Goal: Transaction & Acquisition: Book appointment/travel/reservation

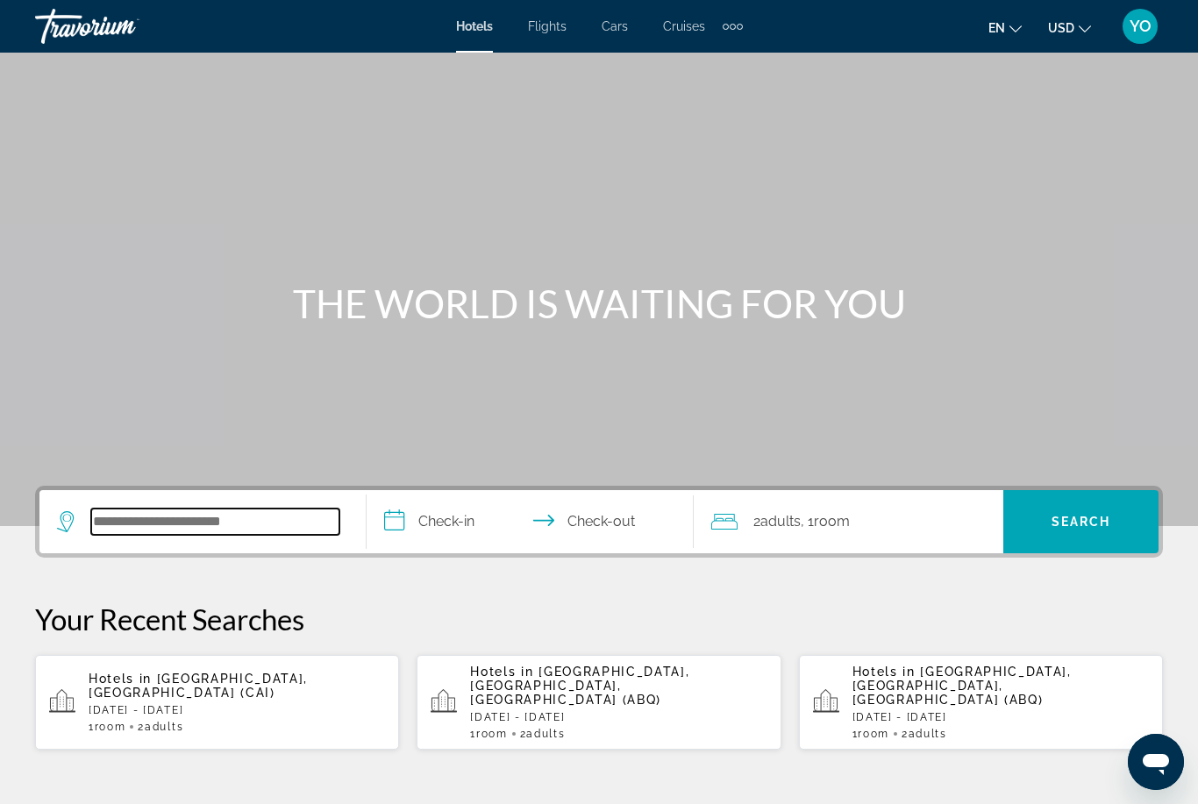
click at [247, 527] on input "Search widget" at bounding box center [215, 522] width 248 height 26
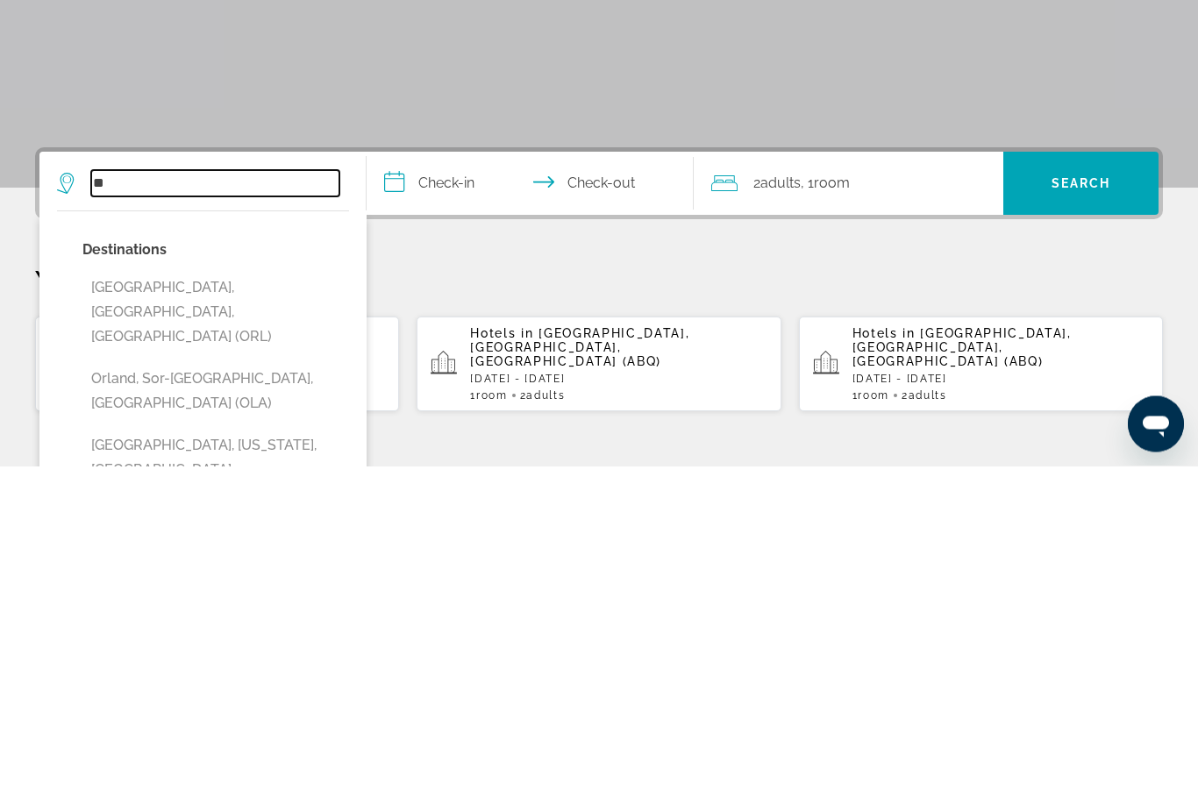
type input "*"
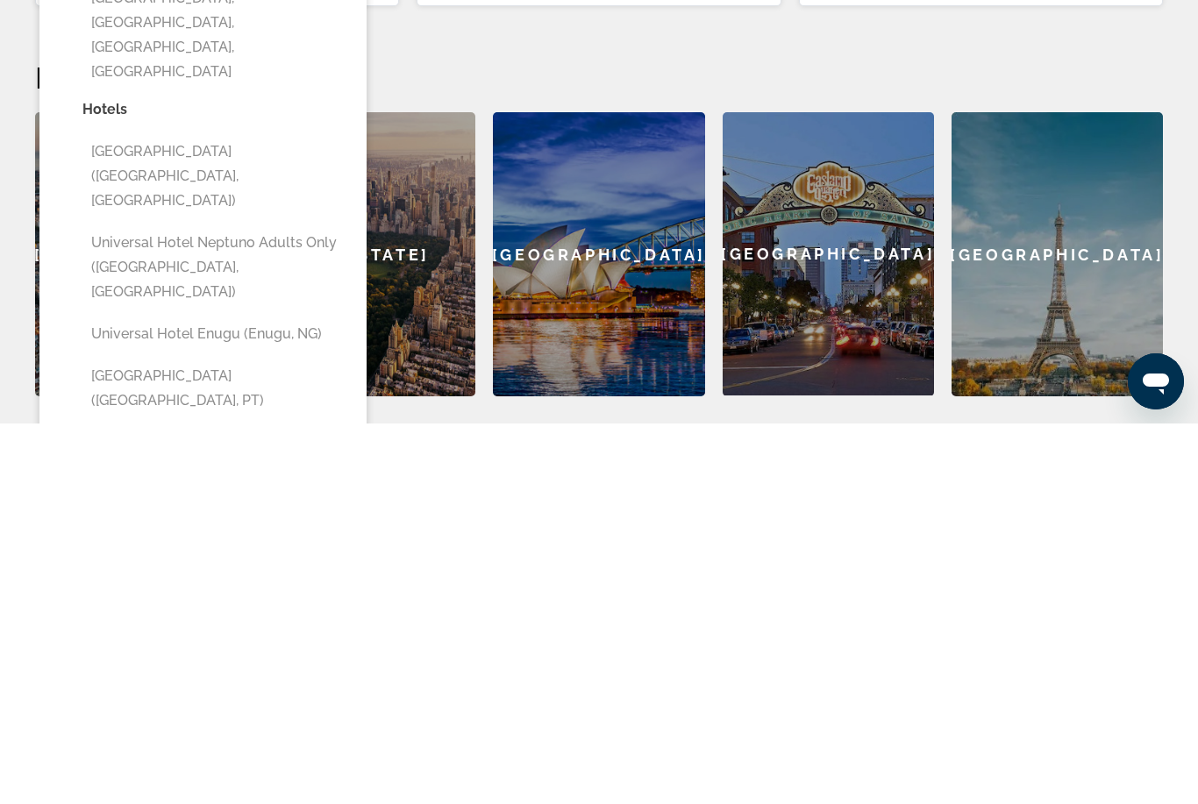
scroll to position [368, 0]
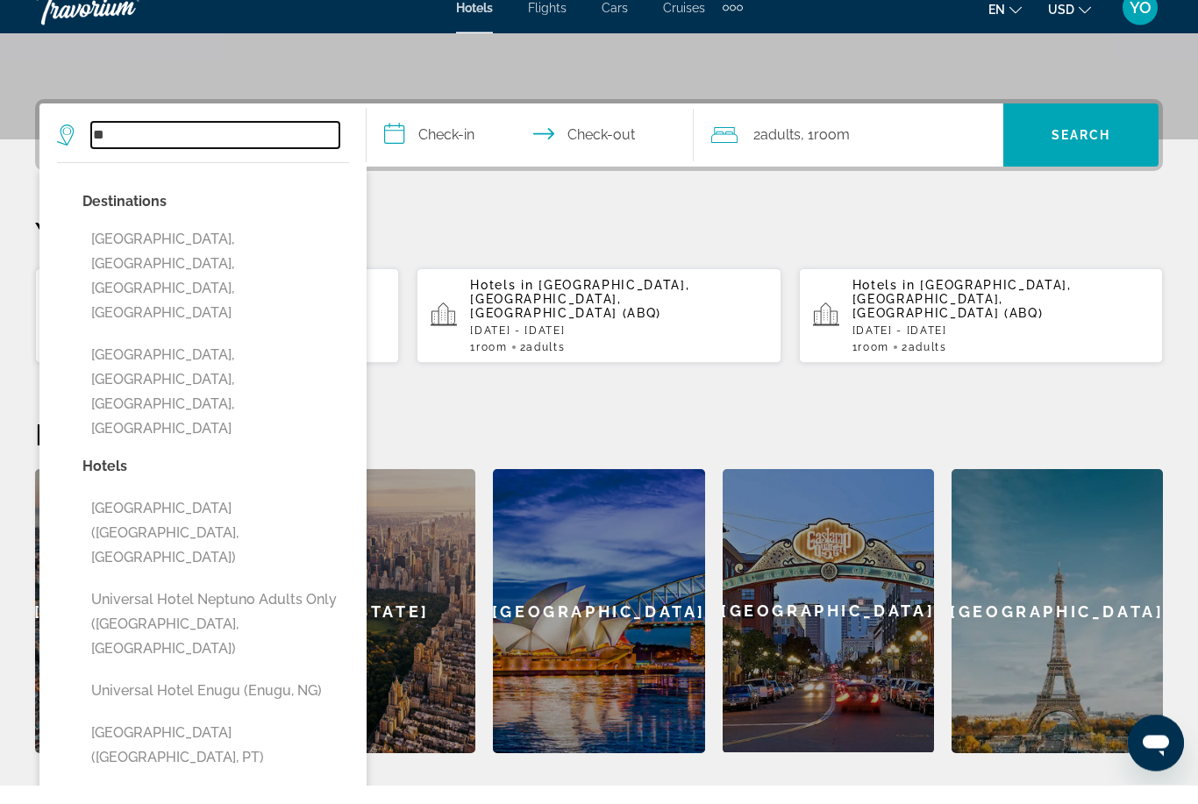
type input "*"
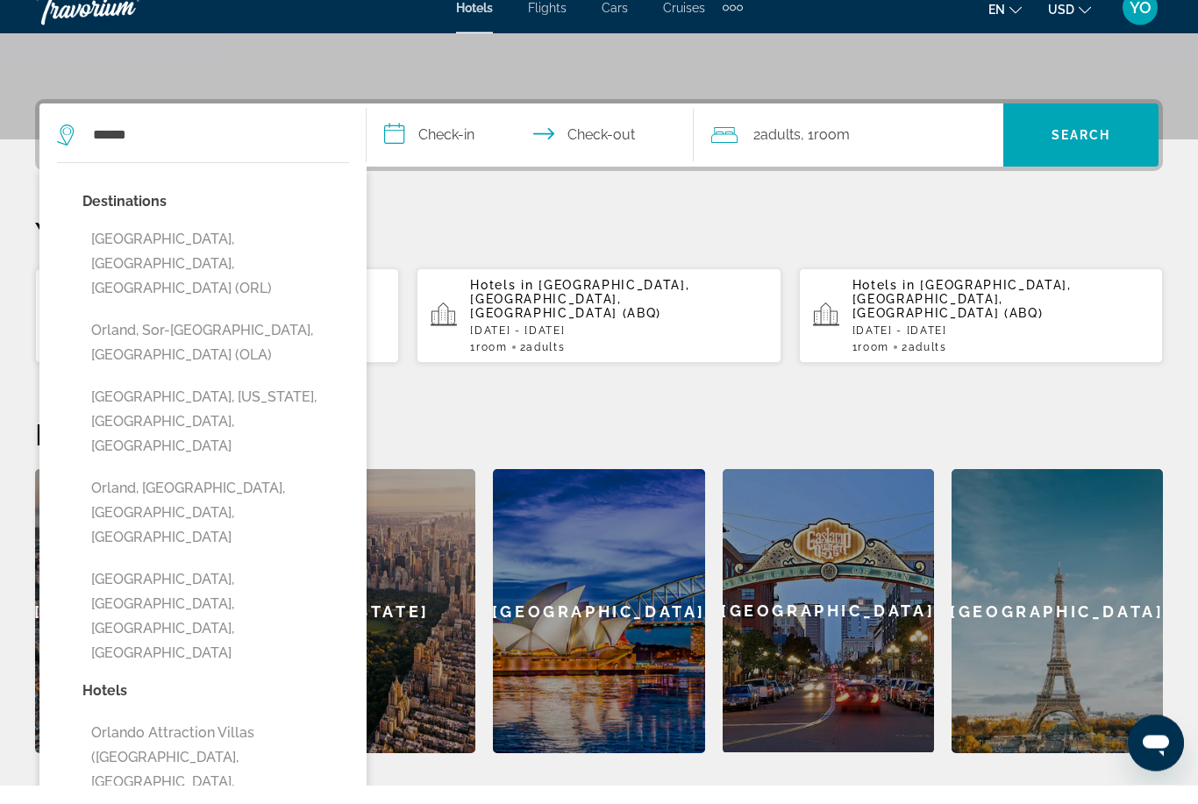
click at [217, 242] on button "[GEOGRAPHIC_DATA], [GEOGRAPHIC_DATA], [GEOGRAPHIC_DATA] (ORL)" at bounding box center [215, 283] width 267 height 82
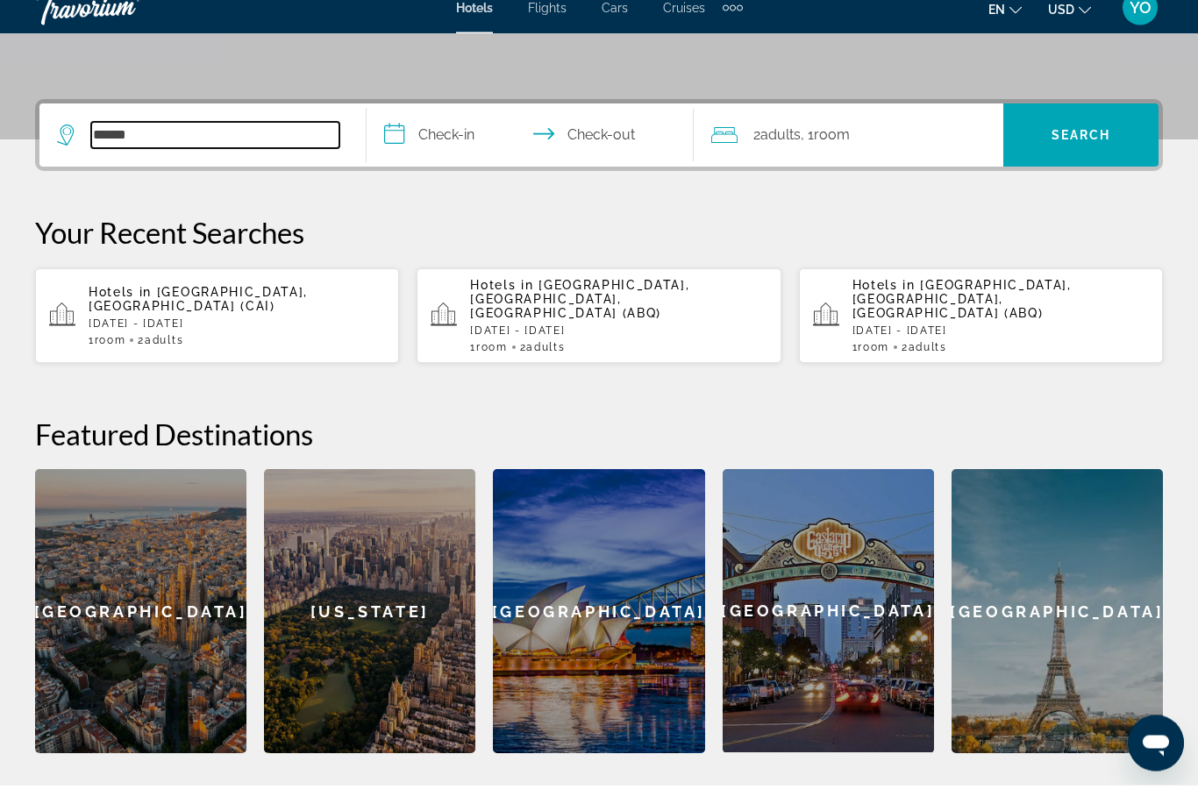
type input "**********"
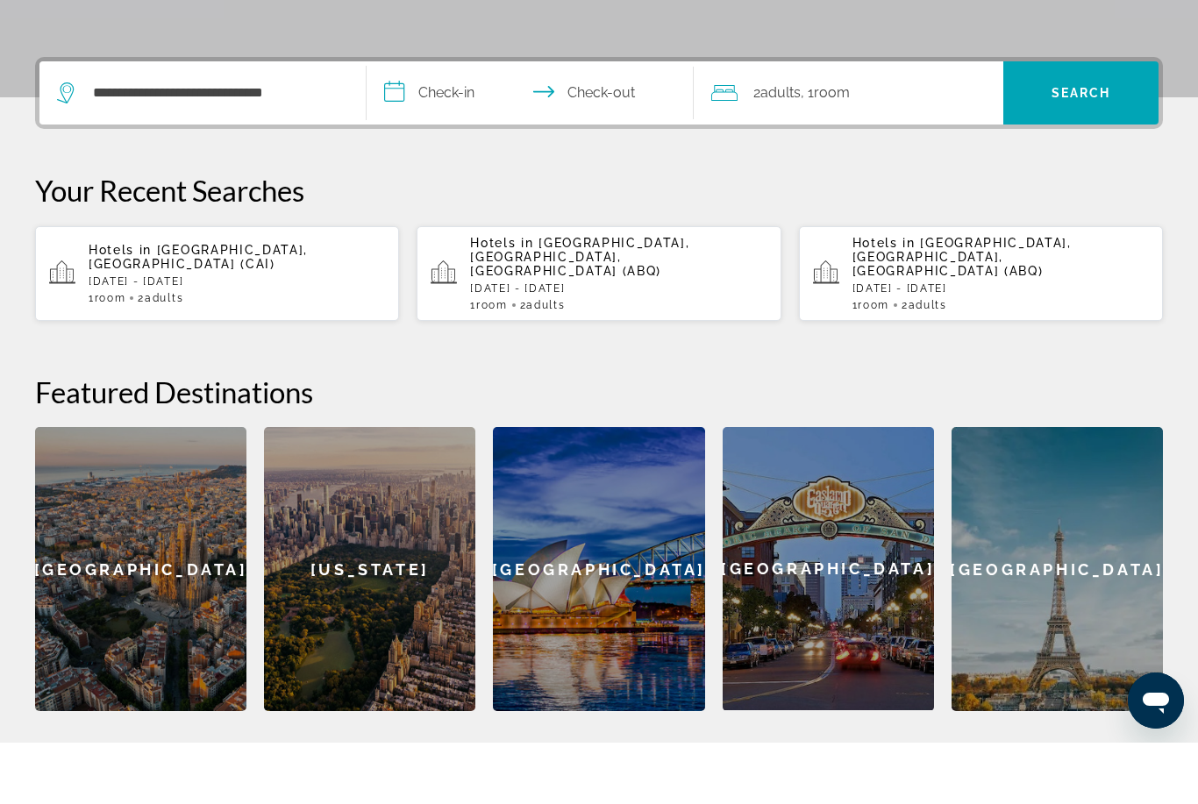
click at [447, 123] on input "**********" at bounding box center [534, 157] width 334 height 68
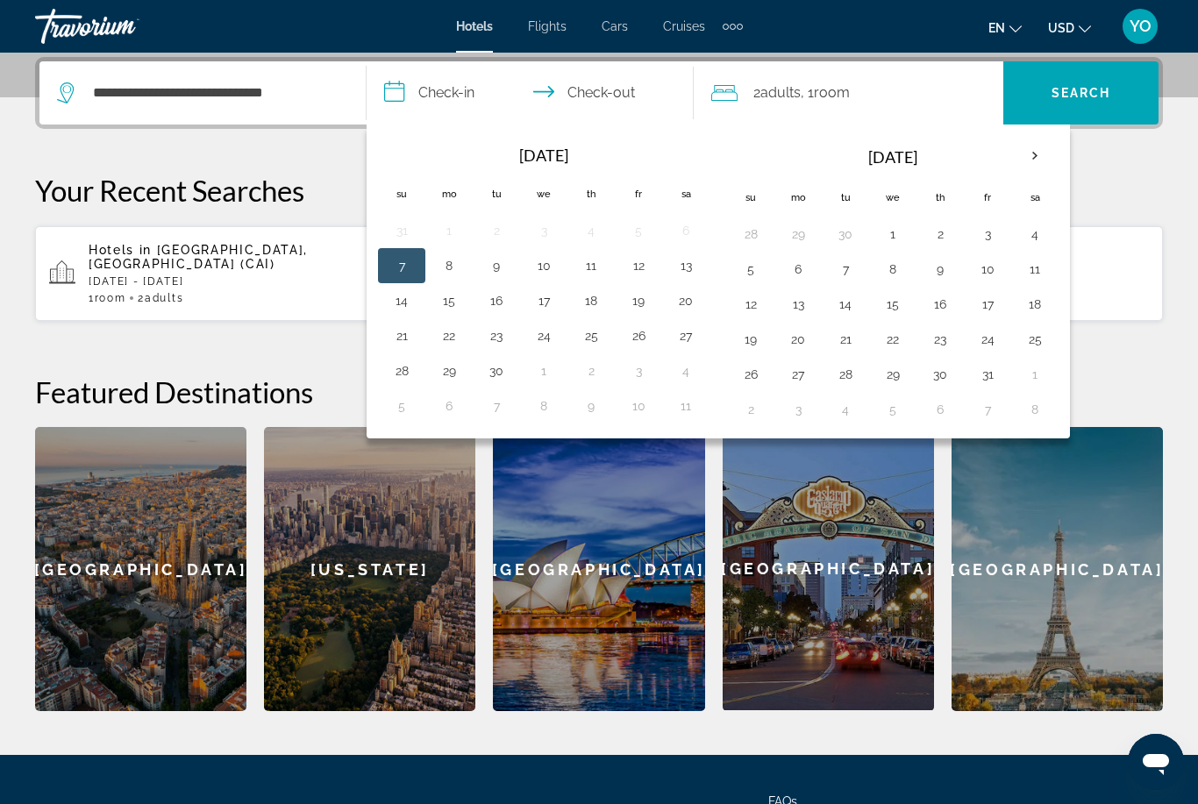
click at [497, 304] on button "16" at bounding box center [496, 301] width 28 height 25
click at [542, 298] on button "17" at bounding box center [544, 301] width 28 height 25
type input "**********"
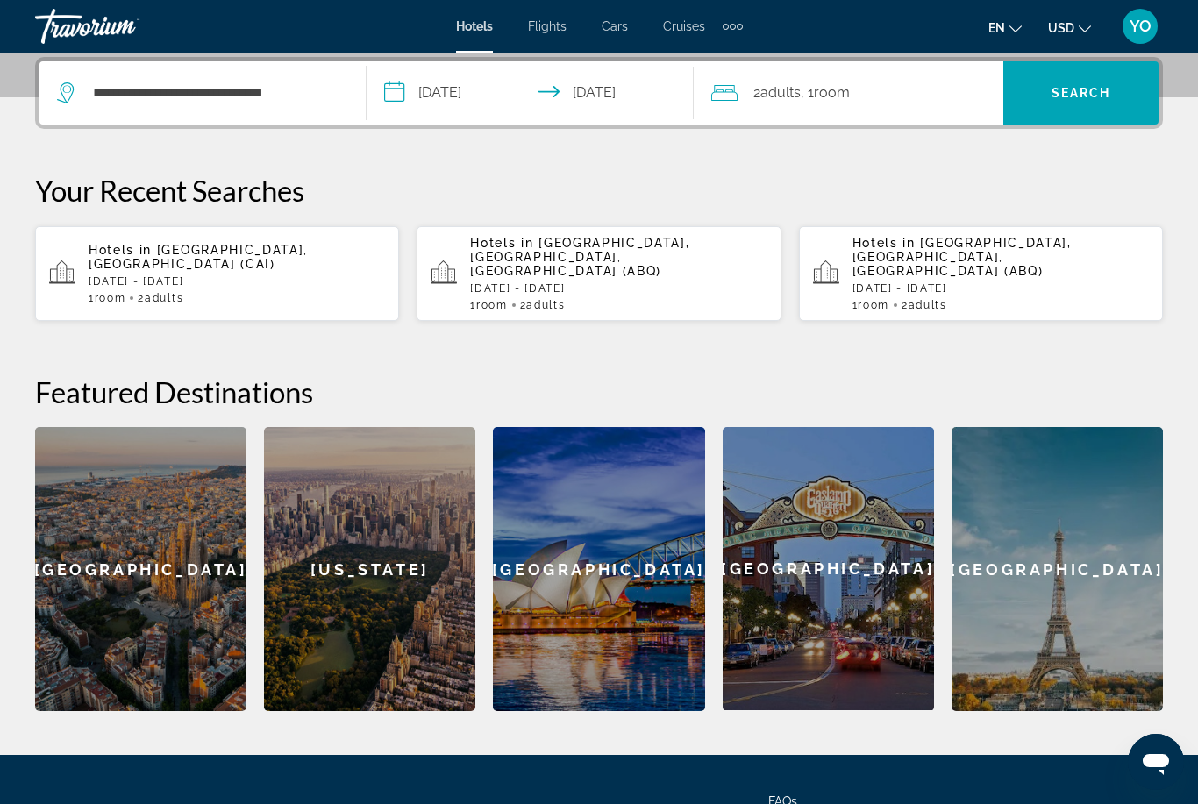
click at [801, 98] on span "Adults" at bounding box center [780, 92] width 40 height 17
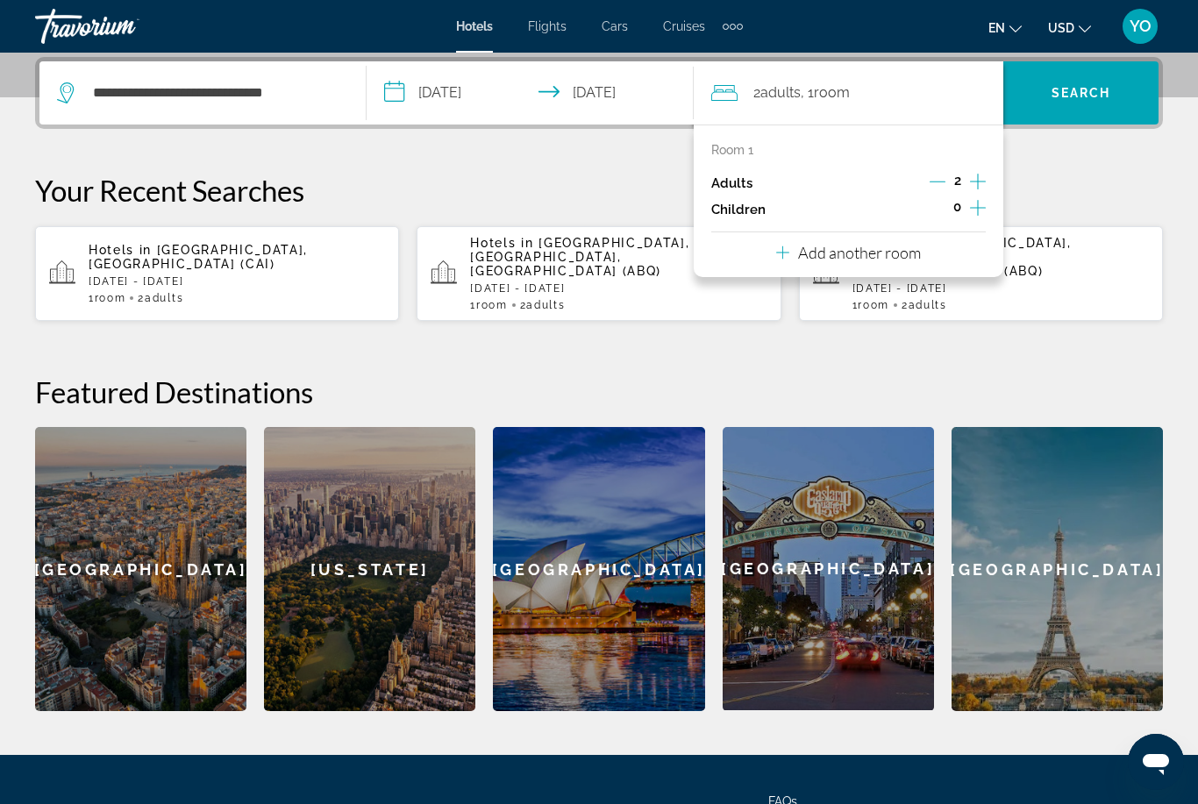
click at [975, 182] on icon "Increment adults" at bounding box center [978, 181] width 16 height 21
click at [1078, 90] on span "Search" at bounding box center [1082, 93] width 60 height 14
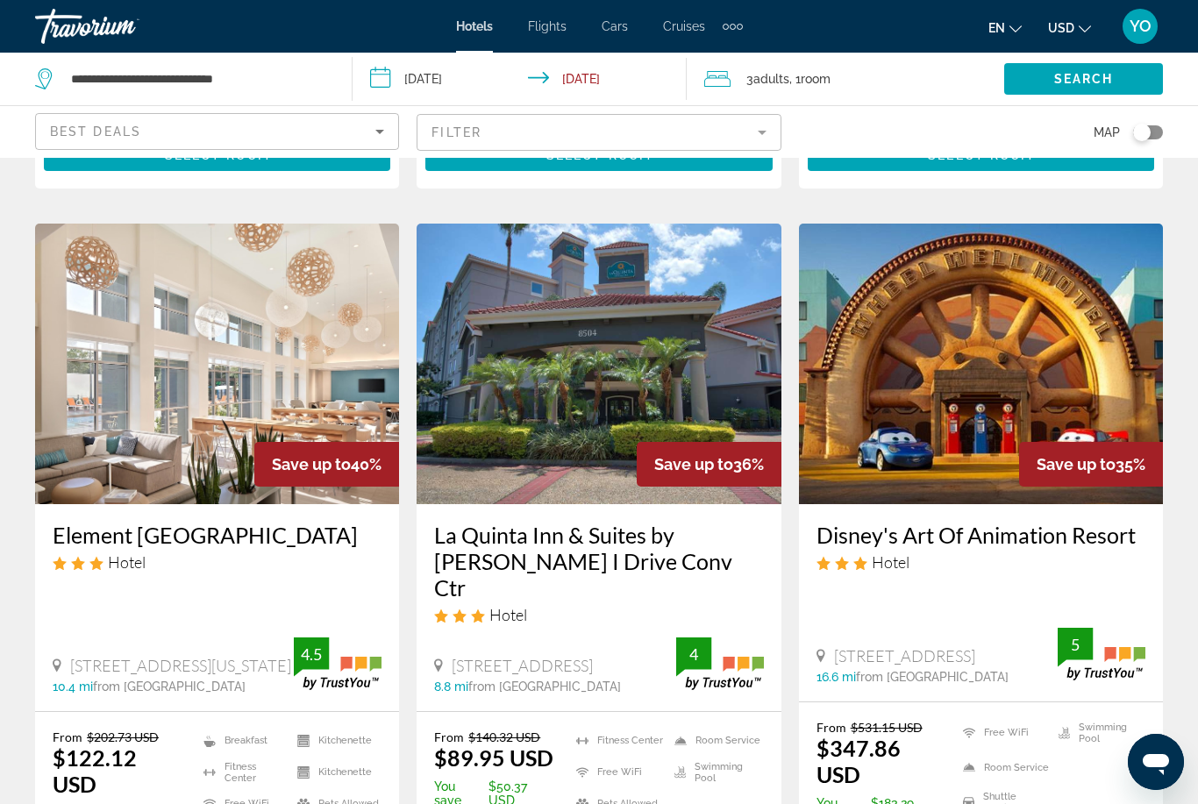
scroll to position [2077, 0]
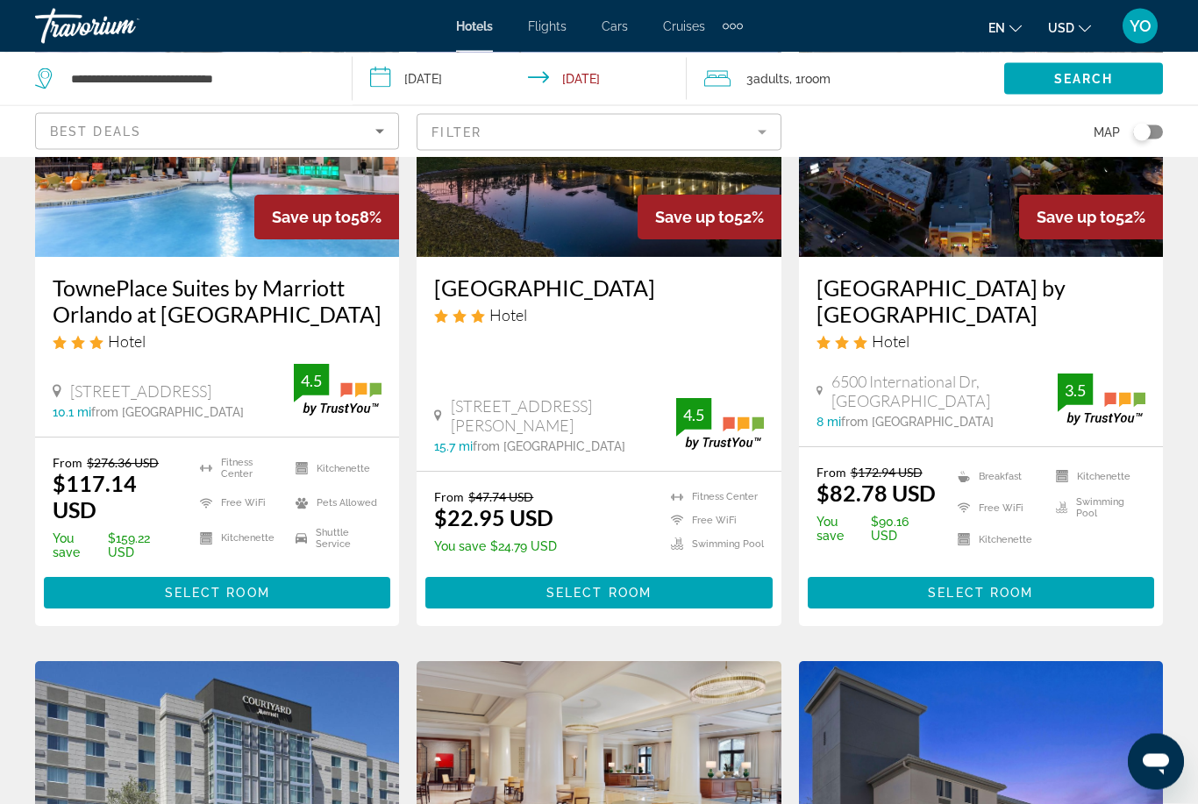
click at [1153, 133] on div "Toggle map" at bounding box center [1148, 132] width 30 height 14
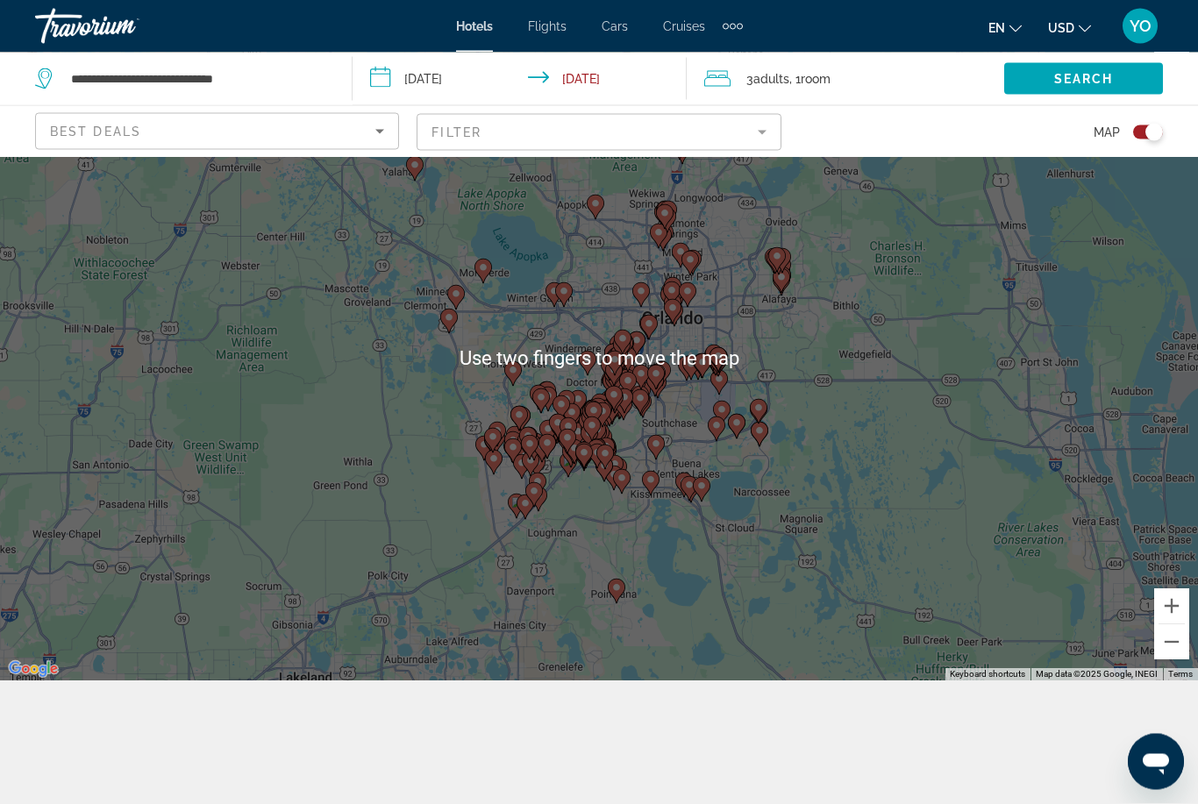
scroll to position [118, 0]
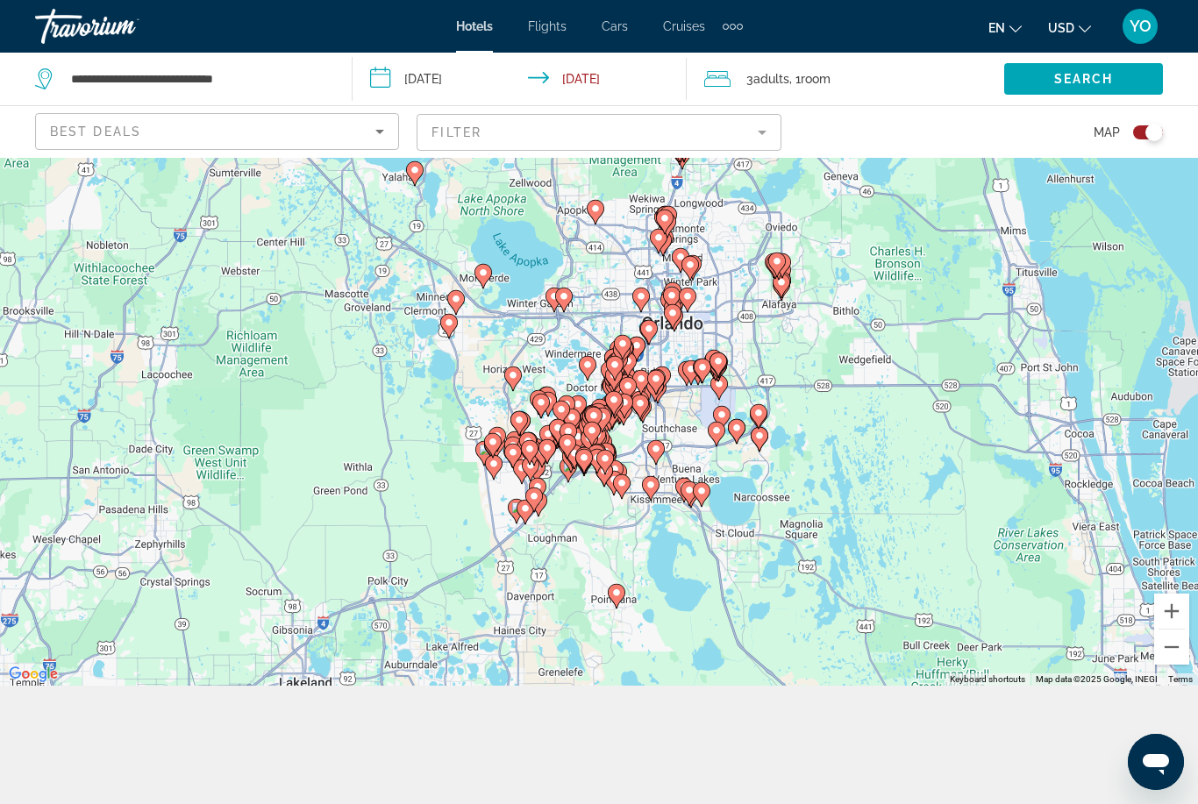
click at [1170, 665] on button "Zoom out" at bounding box center [1171, 647] width 35 height 35
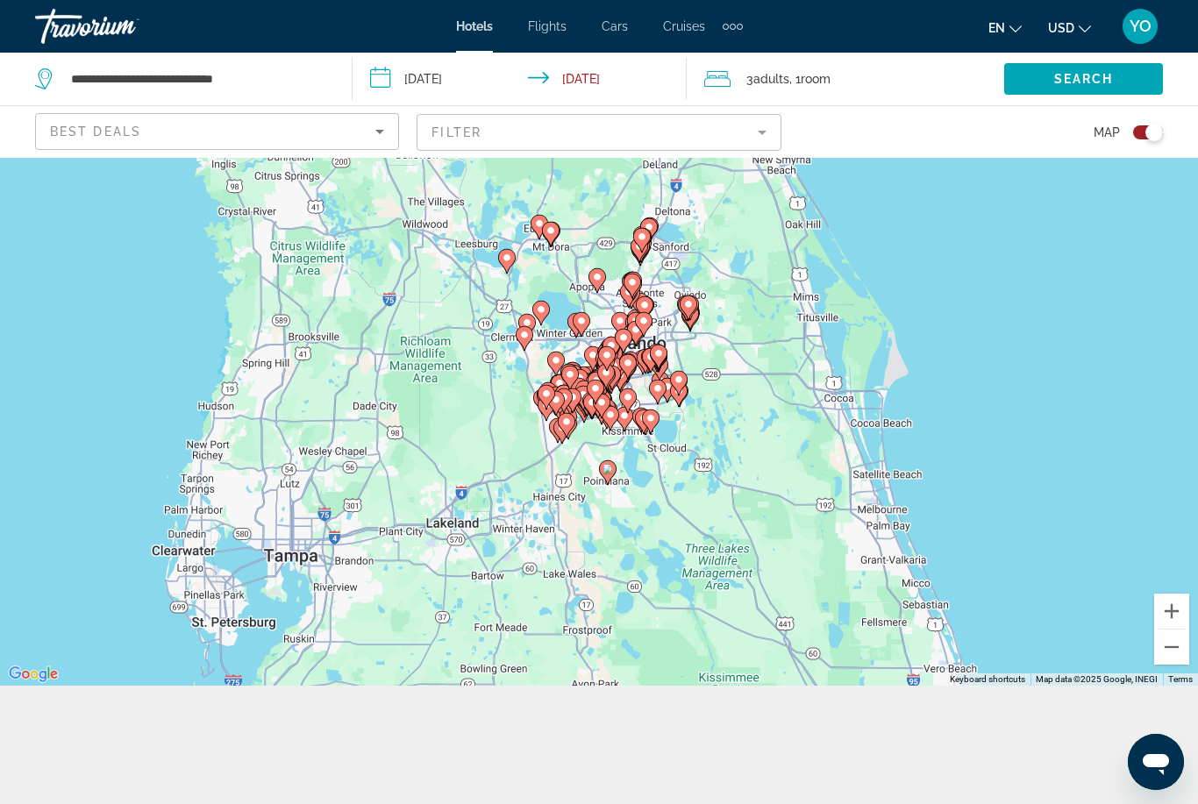
click at [1172, 629] on button "Zoom in" at bounding box center [1171, 611] width 35 height 35
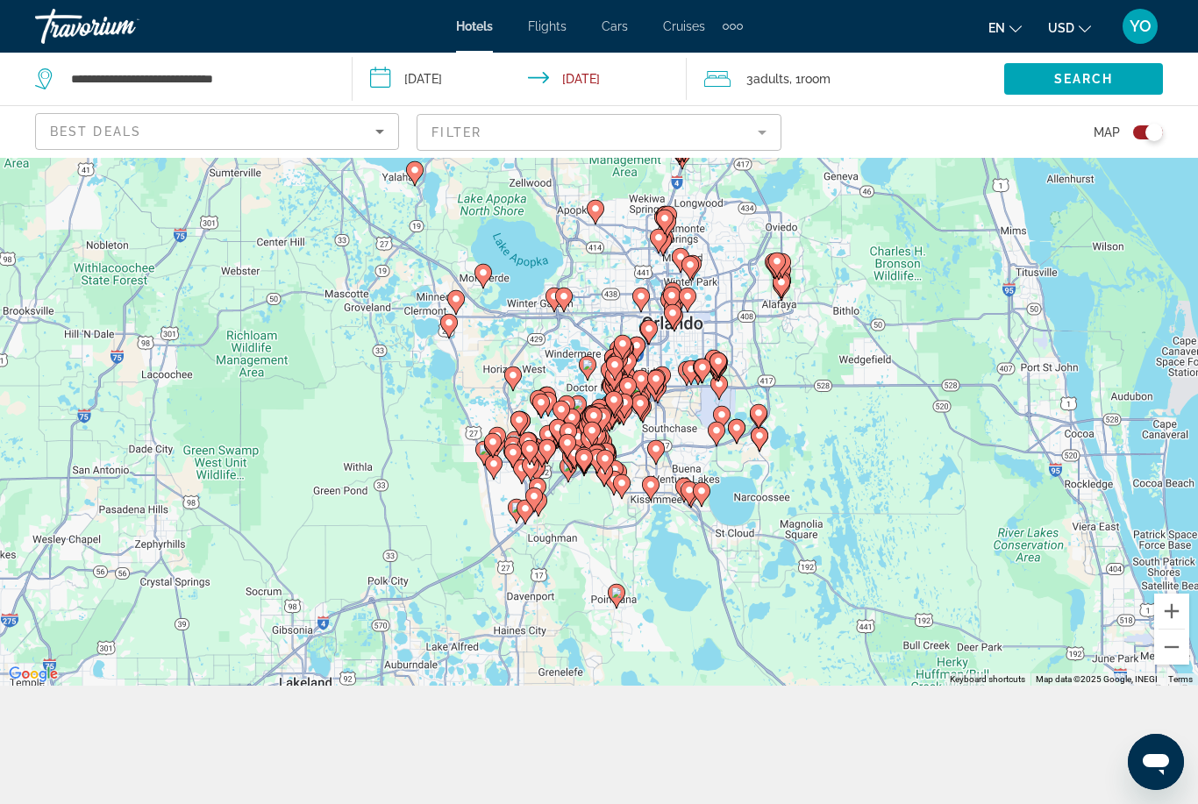
click at [1171, 629] on button "Zoom in" at bounding box center [1171, 611] width 35 height 35
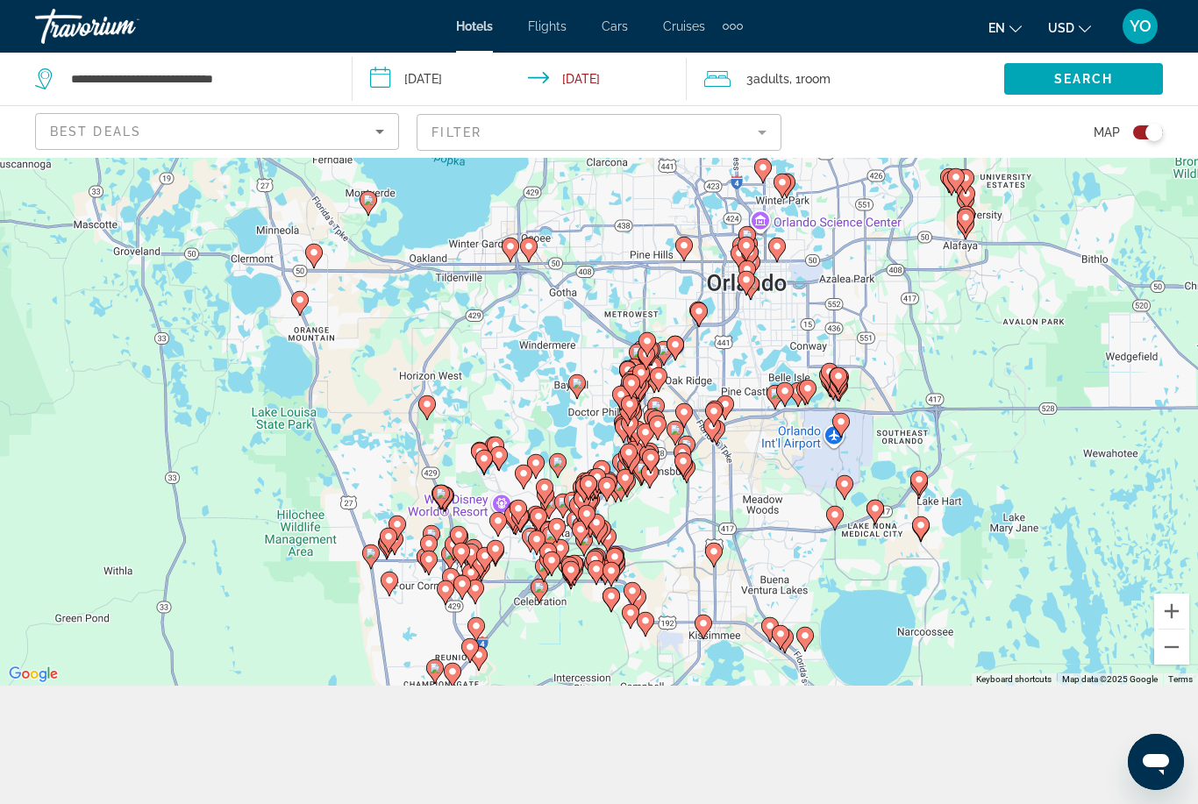
click at [1170, 629] on button "Zoom in" at bounding box center [1171, 611] width 35 height 35
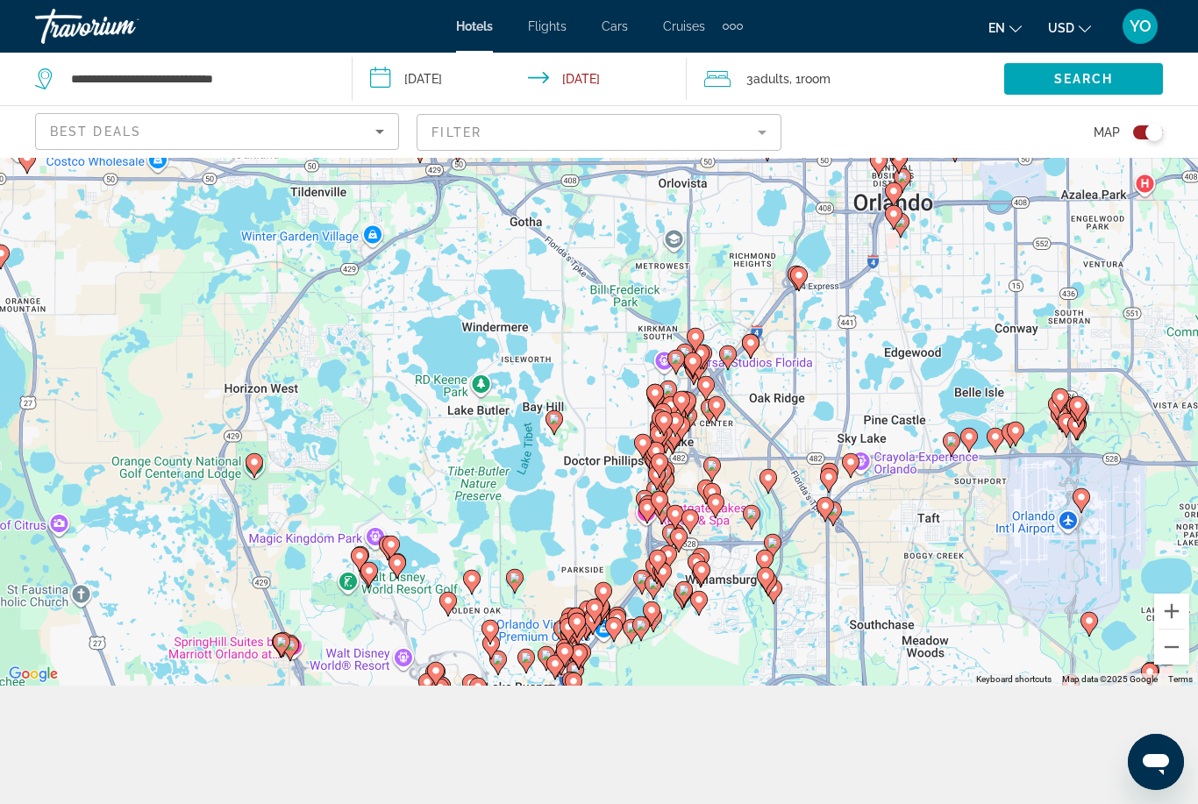
scroll to position [158, 0]
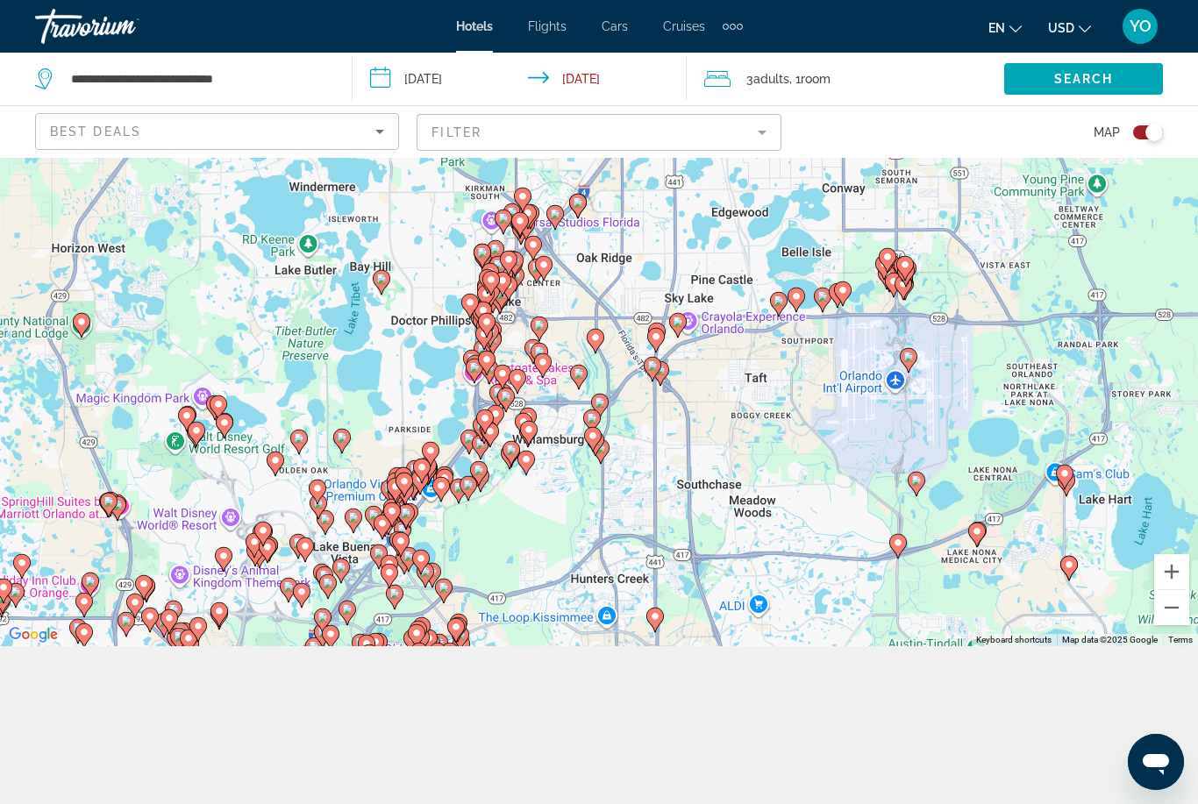
click at [1168, 589] on button "Zoom in" at bounding box center [1171, 571] width 35 height 35
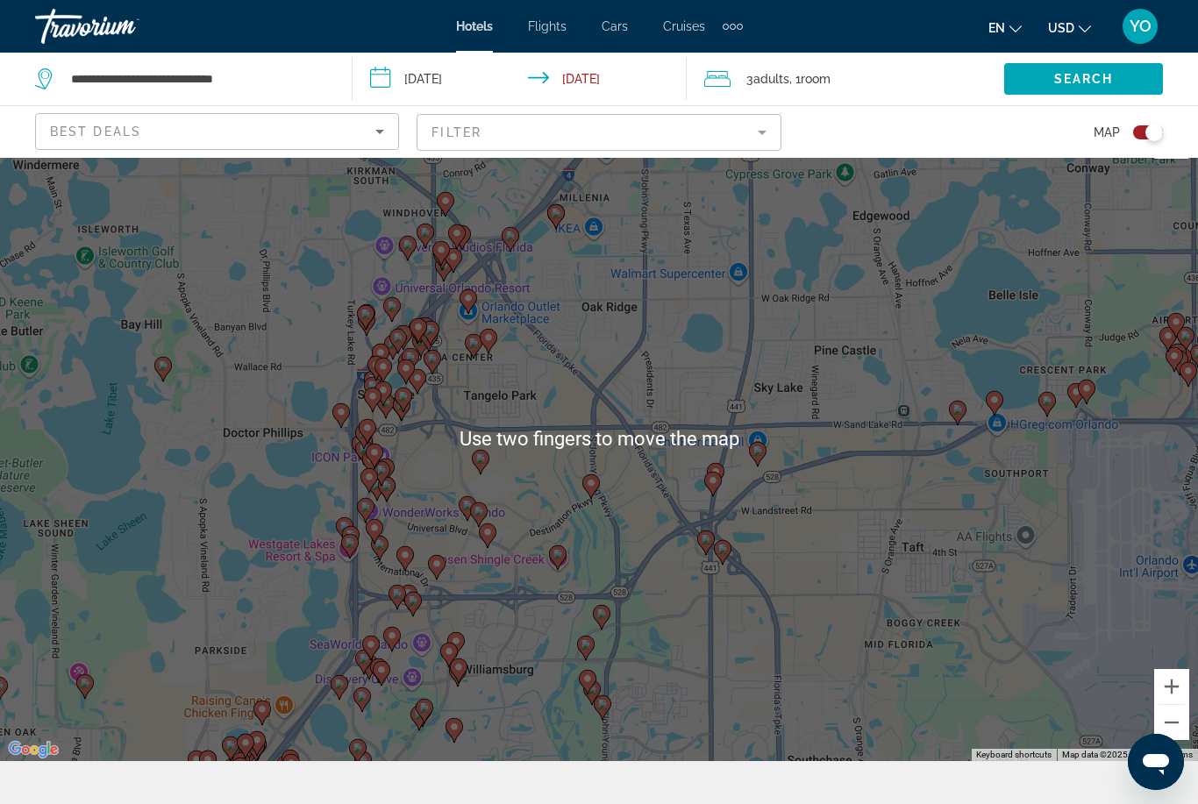
scroll to position [40, 0]
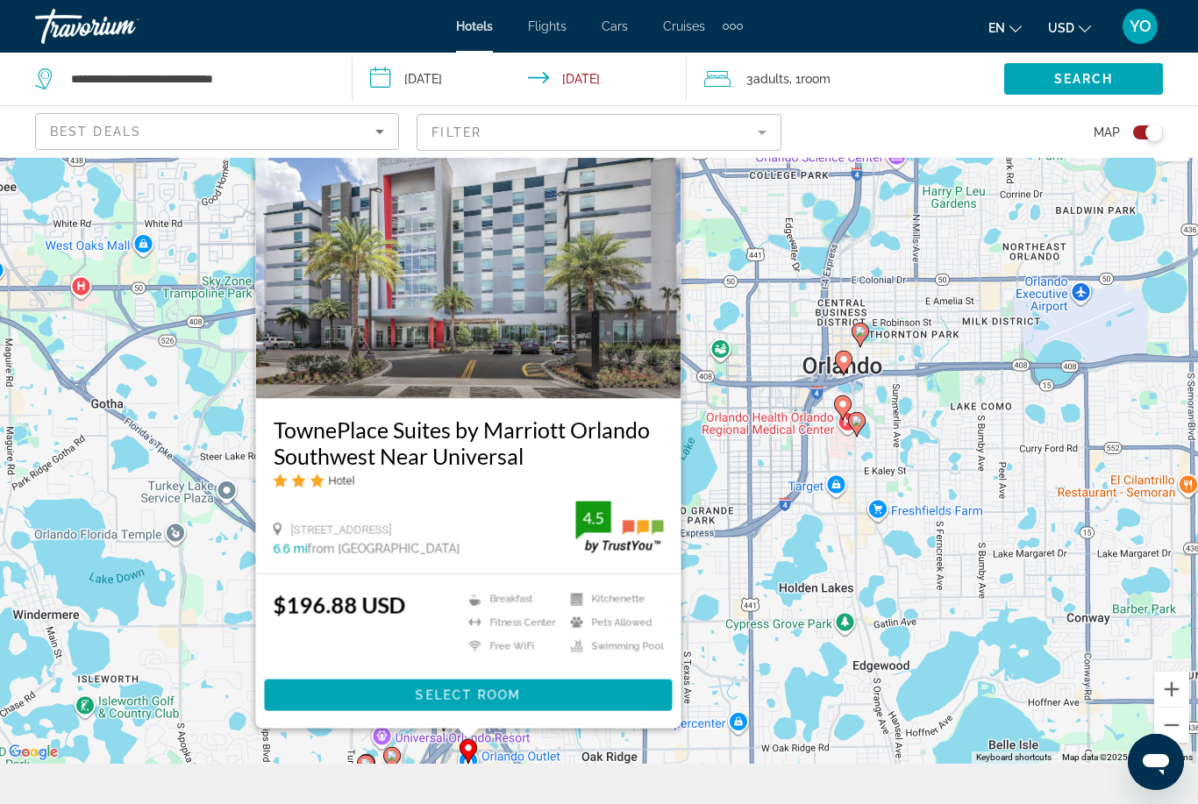
click at [1137, 127] on div "Toggle map" at bounding box center [1148, 132] width 30 height 14
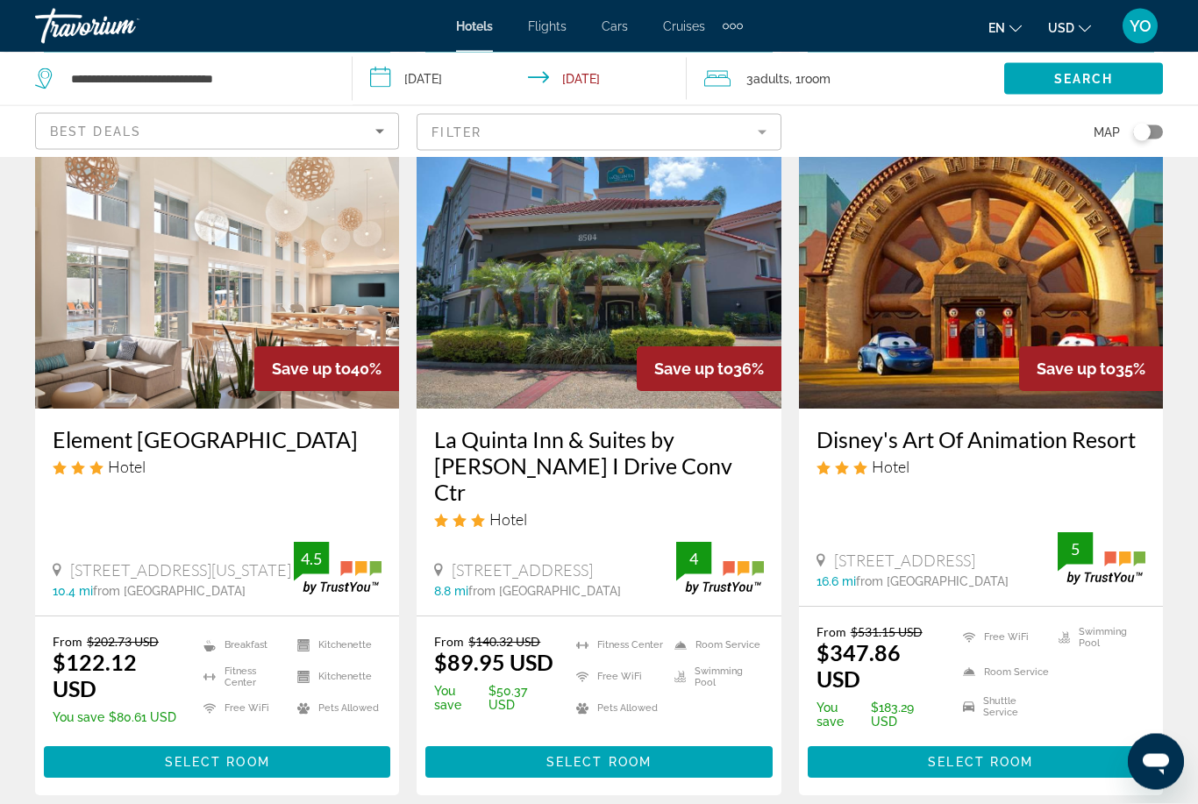
scroll to position [2174, 0]
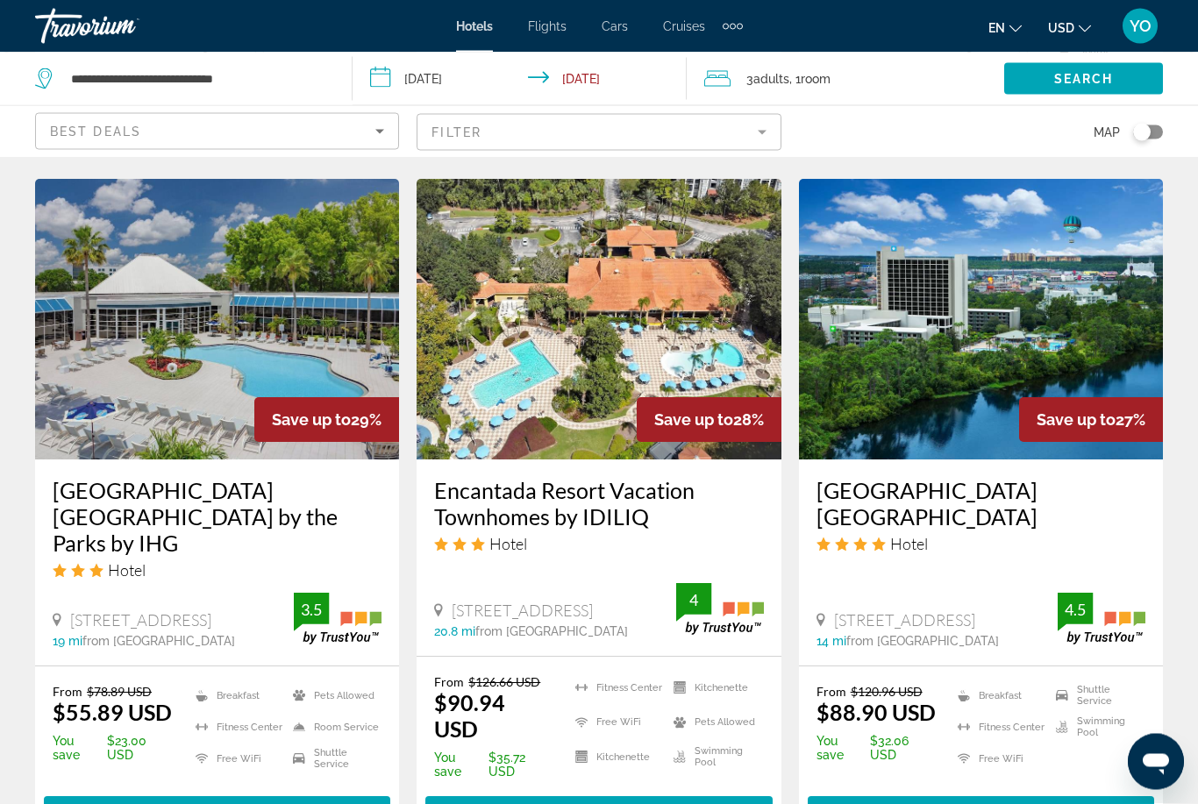
scroll to position [2096, 0]
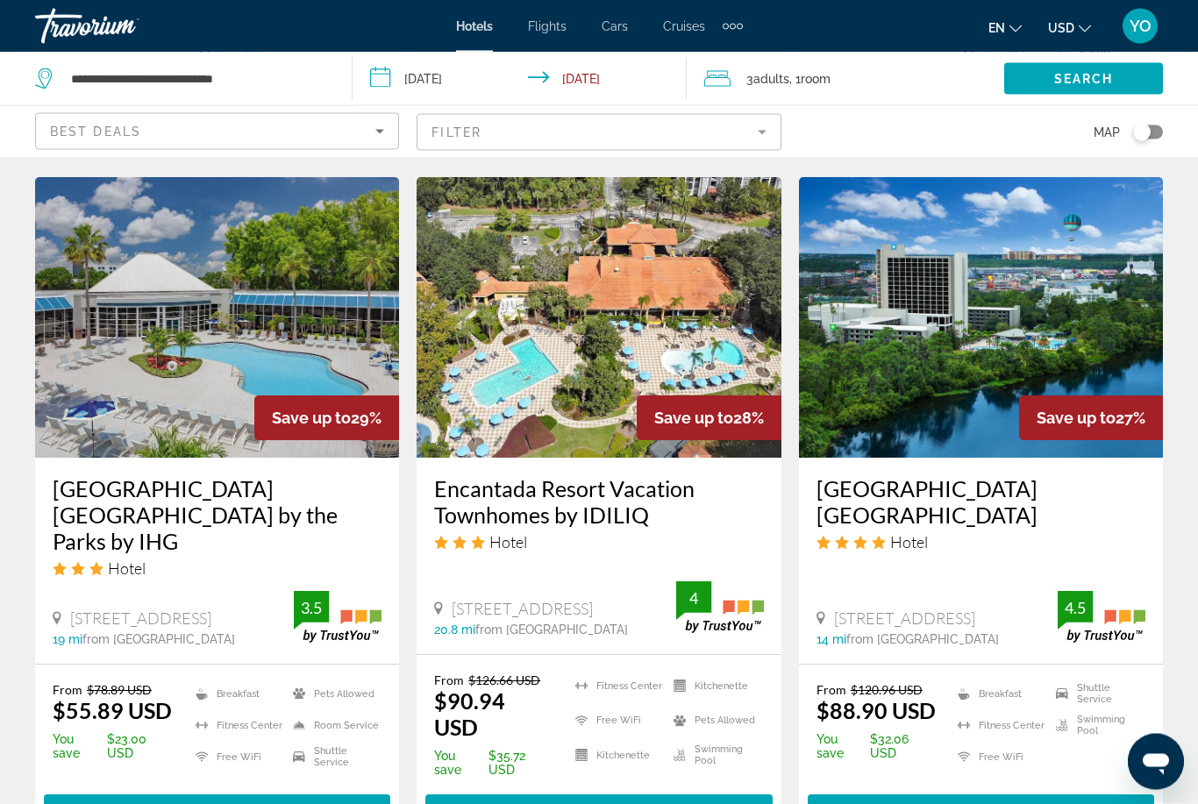
click at [941, 331] on img "Main content" at bounding box center [981, 318] width 364 height 281
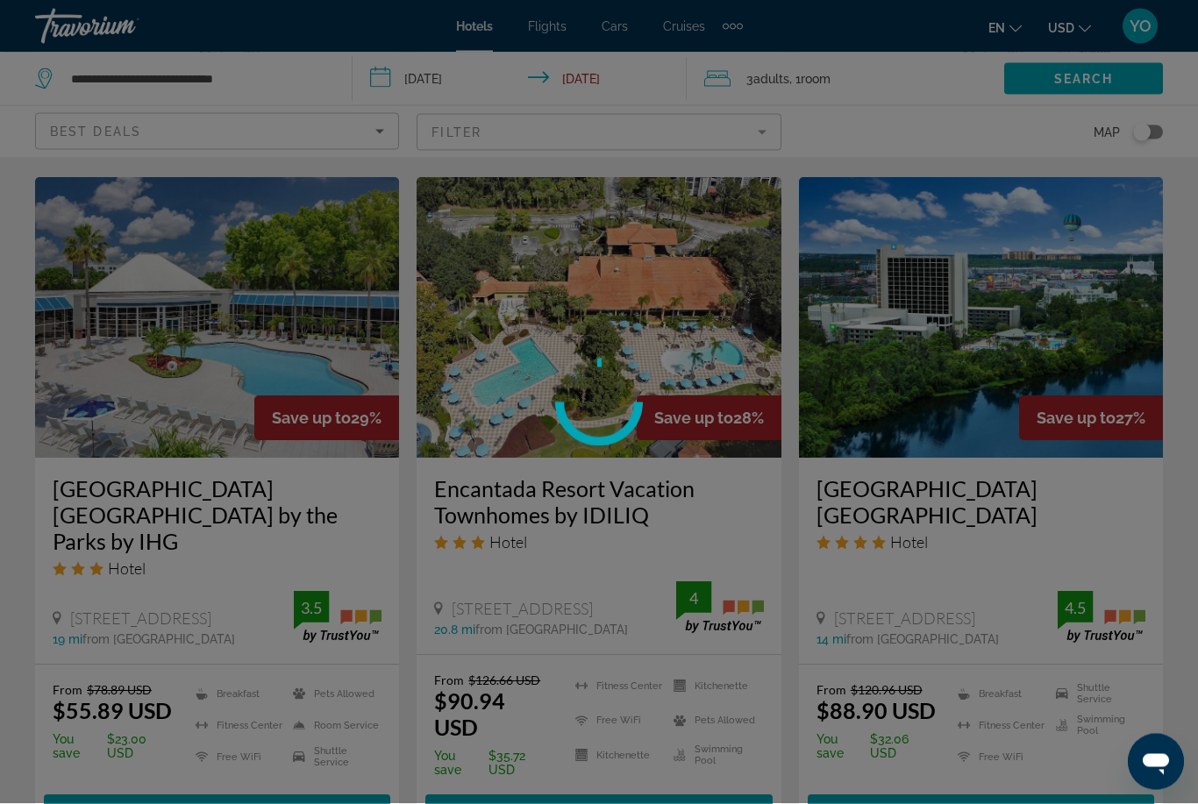
scroll to position [2097, 0]
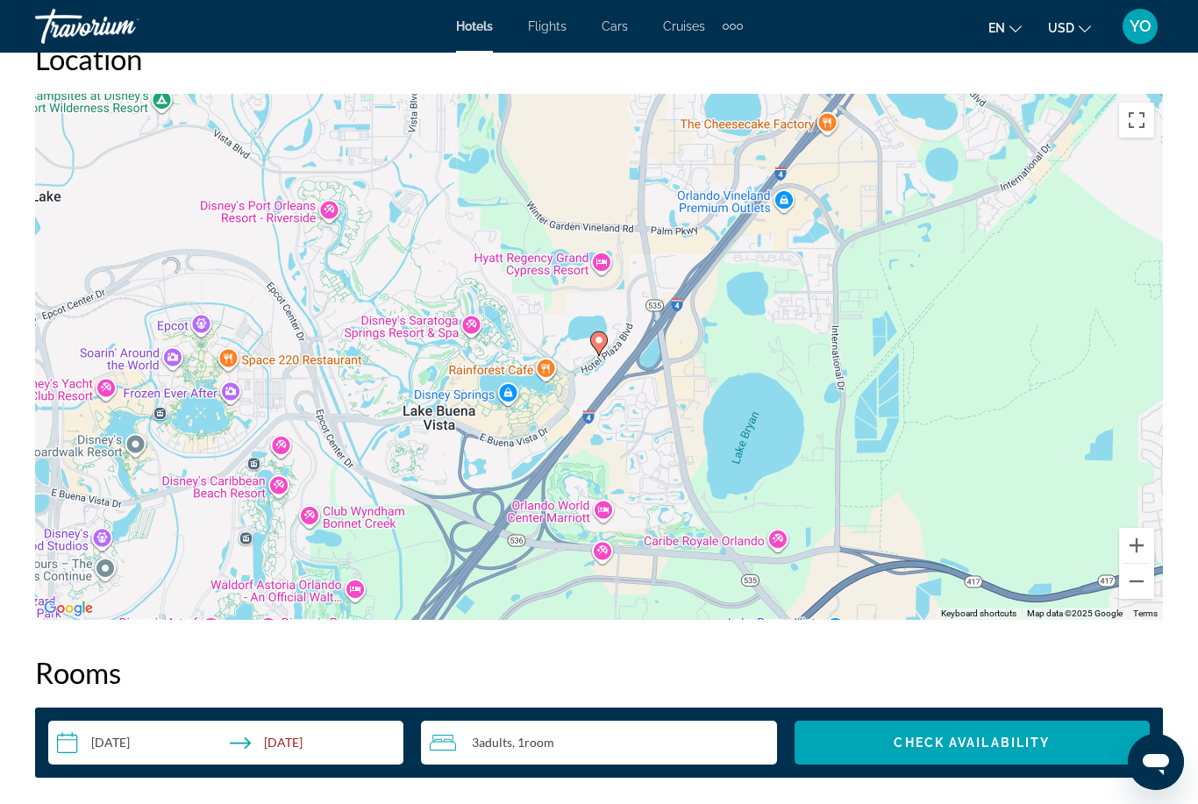
scroll to position [1978, 0]
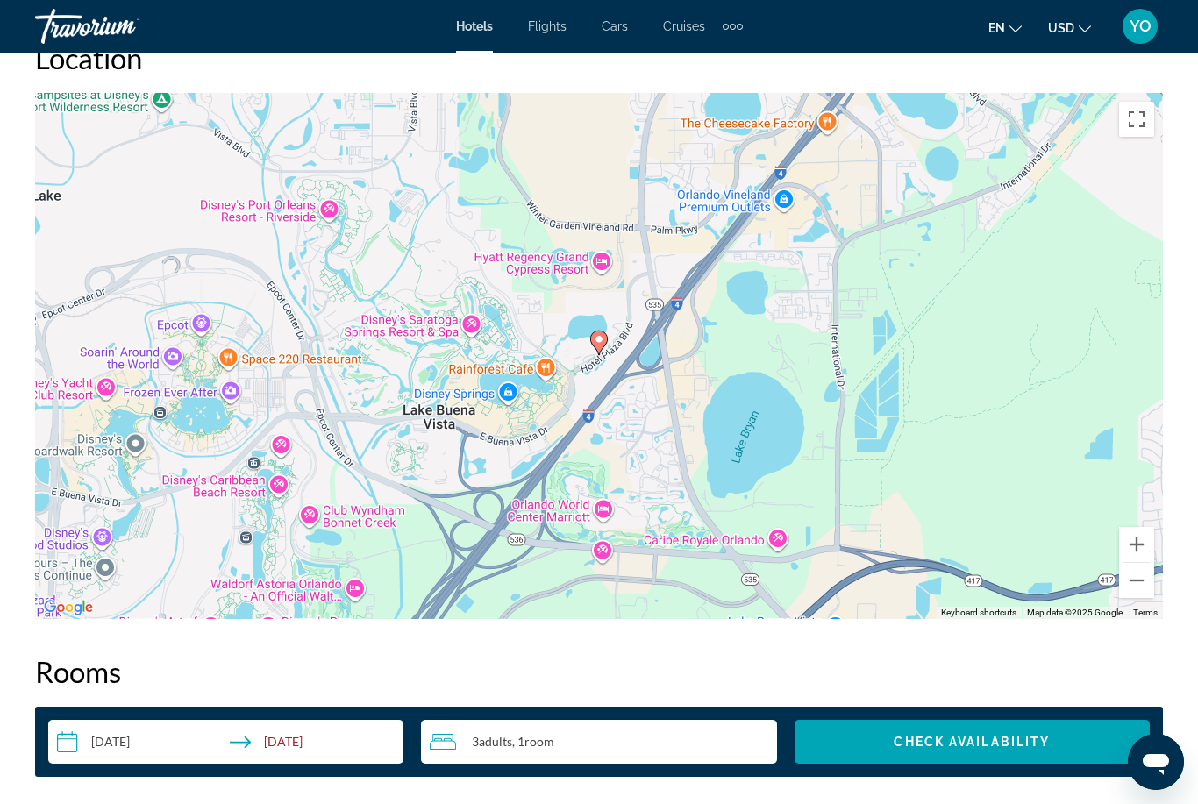
click at [1137, 589] on button "Zoom out" at bounding box center [1136, 580] width 35 height 35
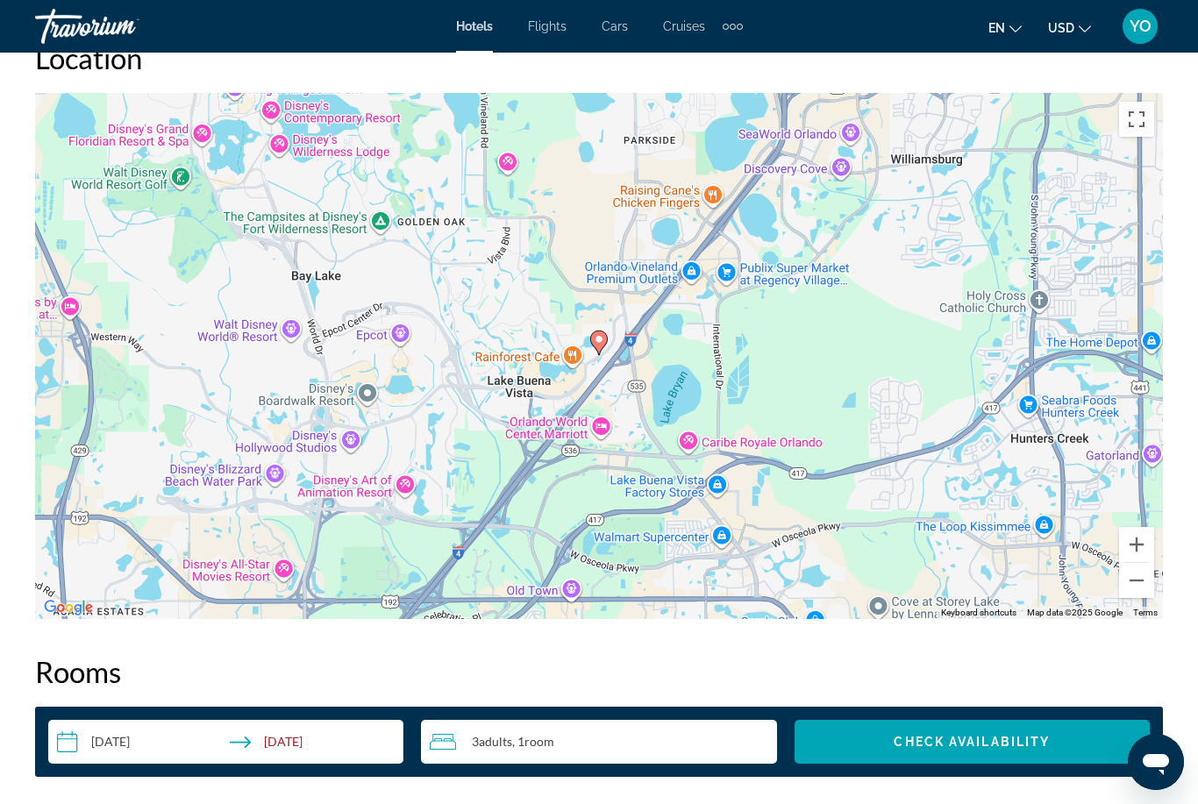
click at [1139, 582] on button "Zoom out" at bounding box center [1136, 580] width 35 height 35
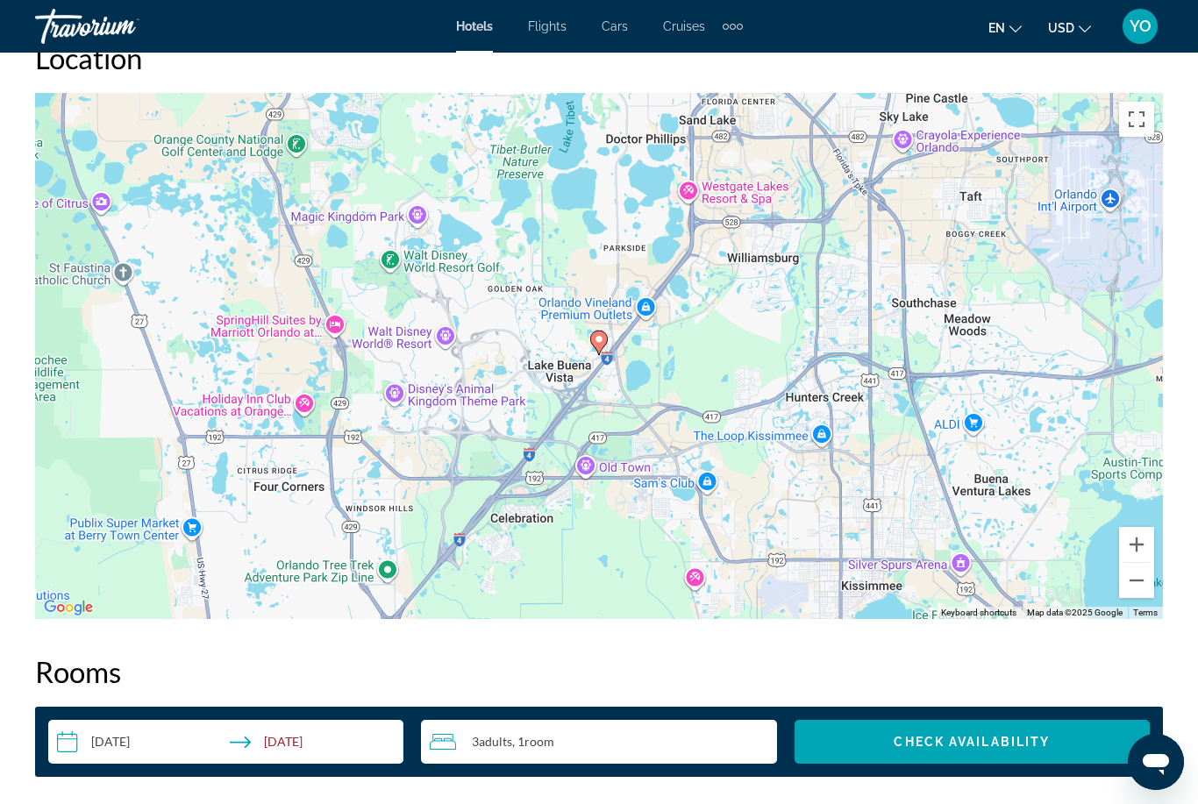
click at [1137, 545] on button "Zoom in" at bounding box center [1136, 544] width 35 height 35
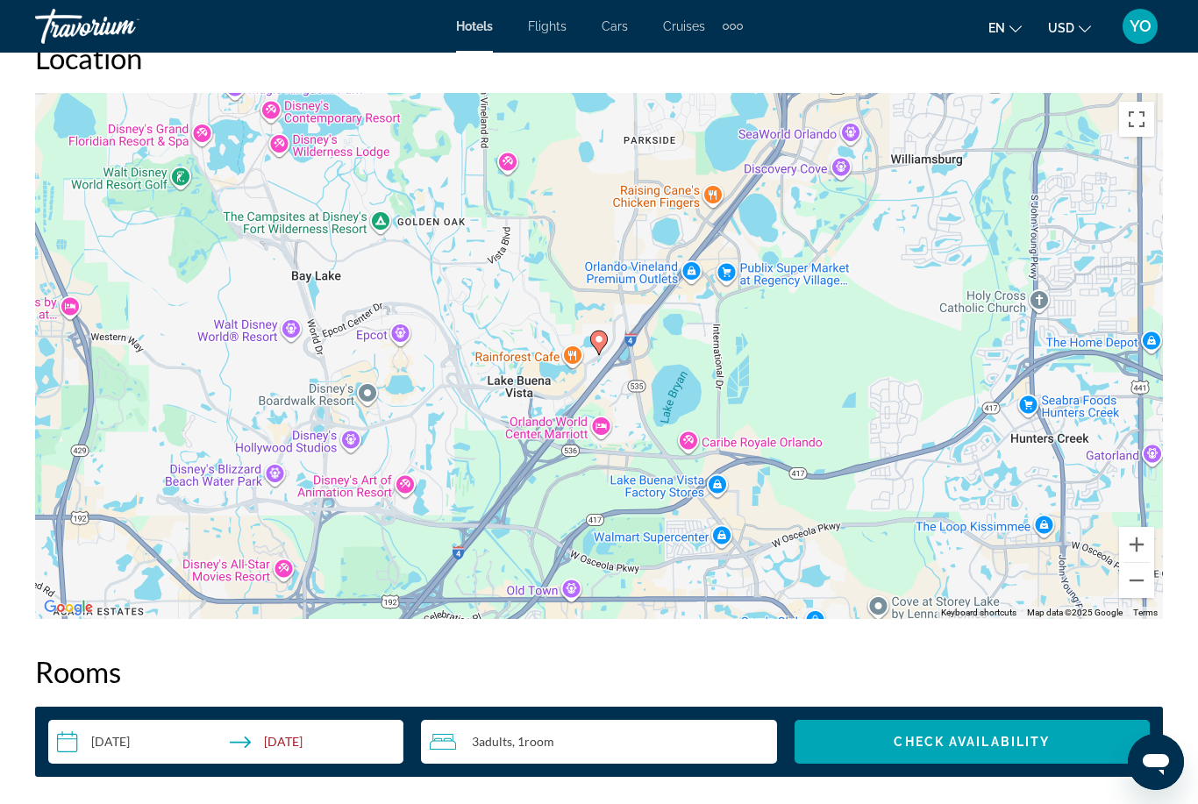
click at [1135, 549] on button "Zoom in" at bounding box center [1136, 544] width 35 height 35
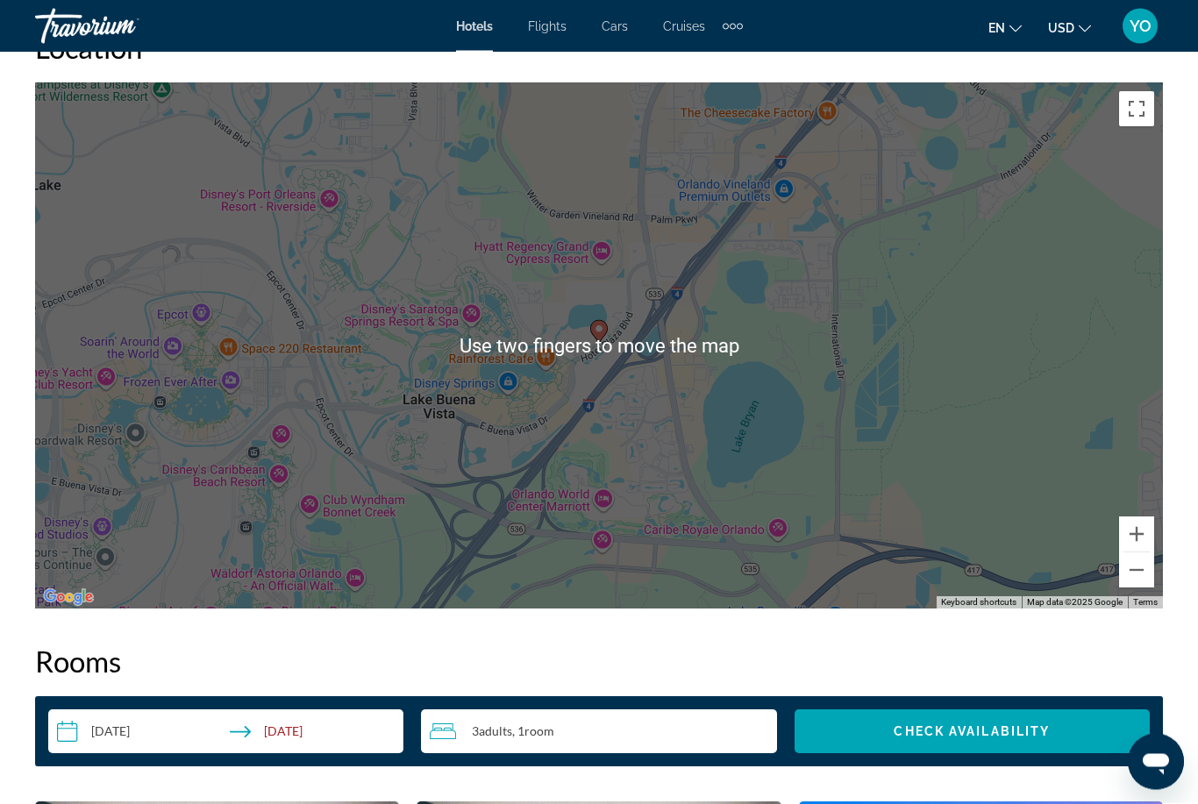
scroll to position [1988, 0]
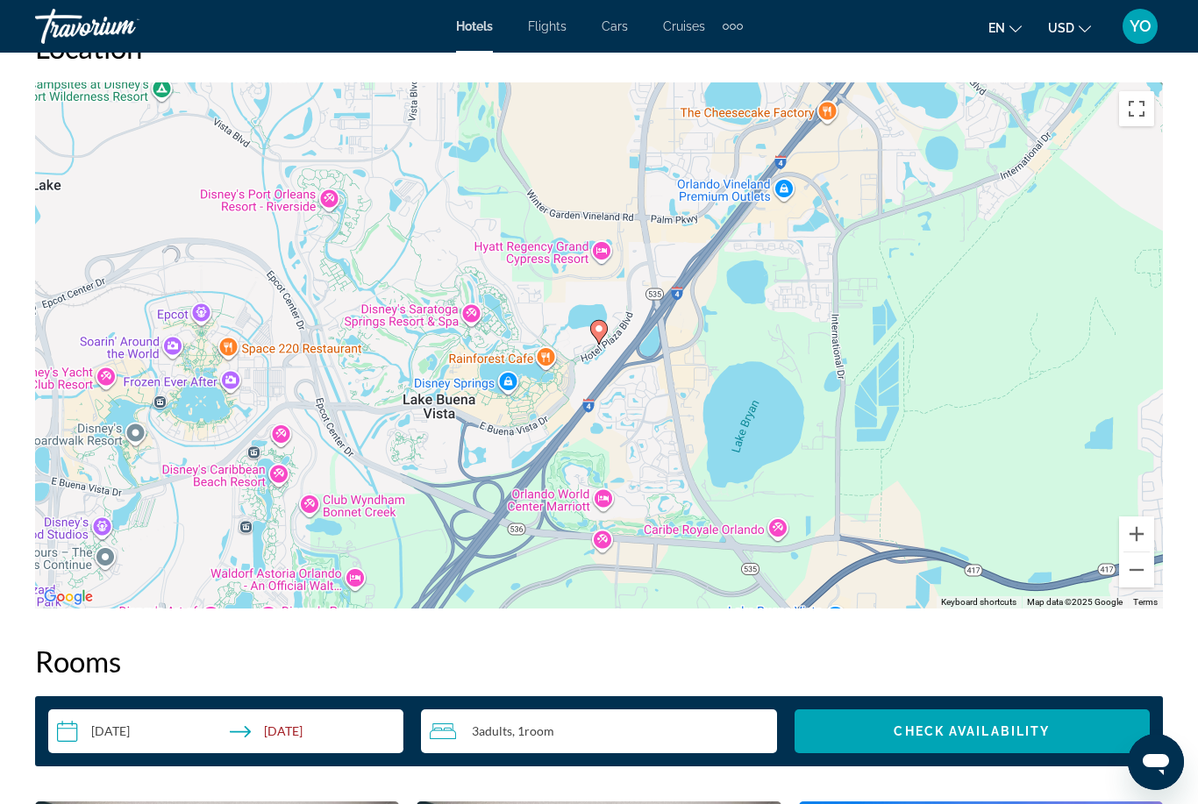
click at [1134, 571] on button "Zoom out" at bounding box center [1136, 570] width 35 height 35
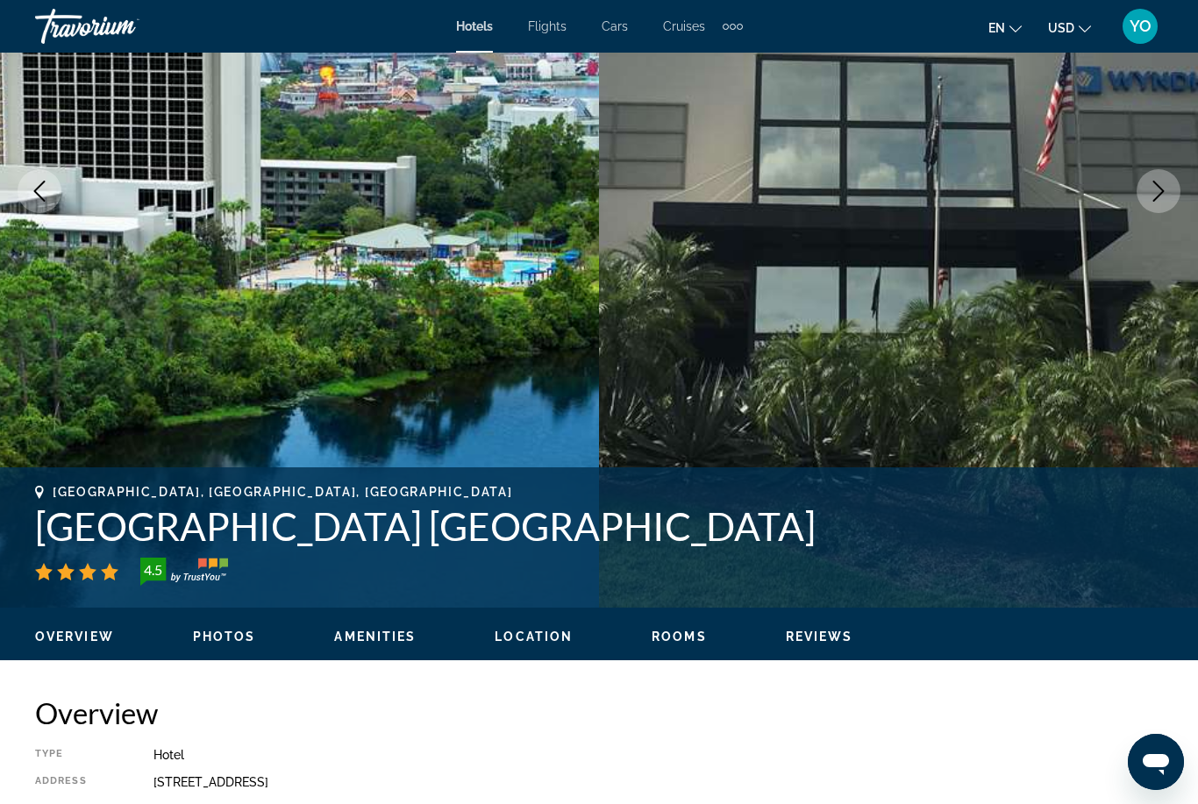
scroll to position [277, 0]
